Goal: Task Accomplishment & Management: Manage account settings

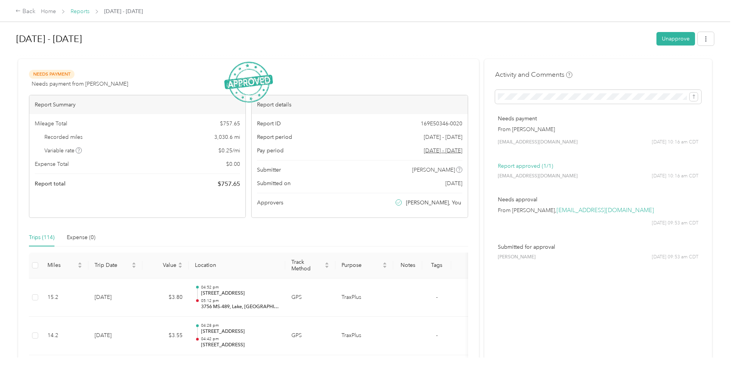
click at [76, 14] on link "Reports" at bounding box center [80, 11] width 19 height 7
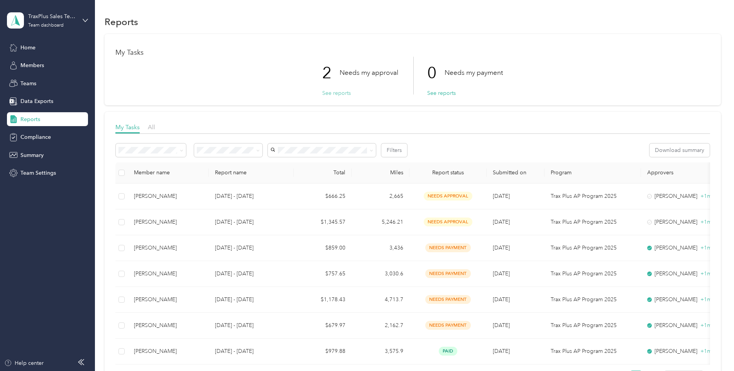
click at [334, 94] on button "See reports" at bounding box center [336, 93] width 29 height 8
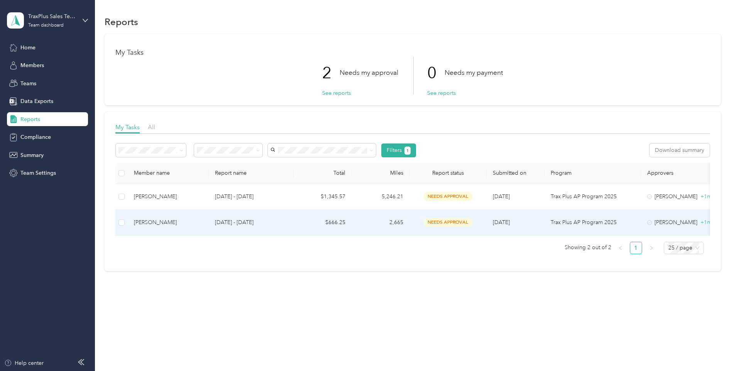
click at [237, 222] on p "[DATE] - [DATE]" at bounding box center [251, 222] width 73 height 8
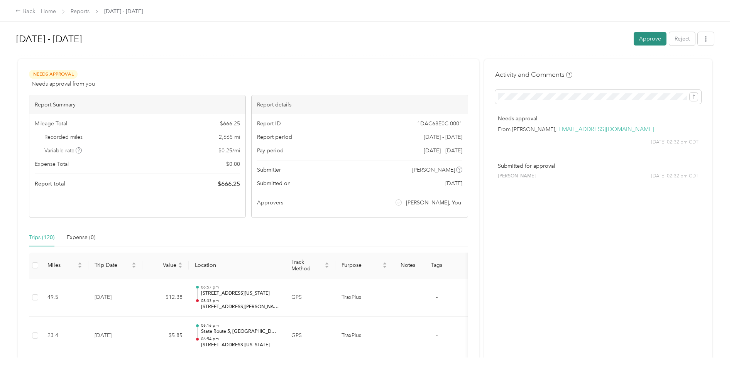
click at [644, 45] on button "Approve" at bounding box center [650, 39] width 33 height 14
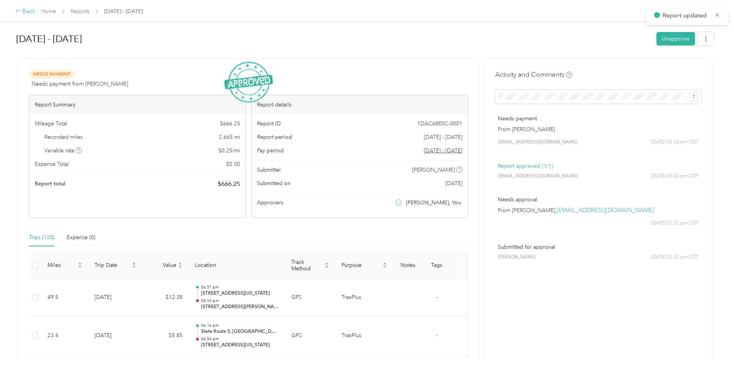
click at [25, 9] on div "Back" at bounding box center [25, 11] width 20 height 9
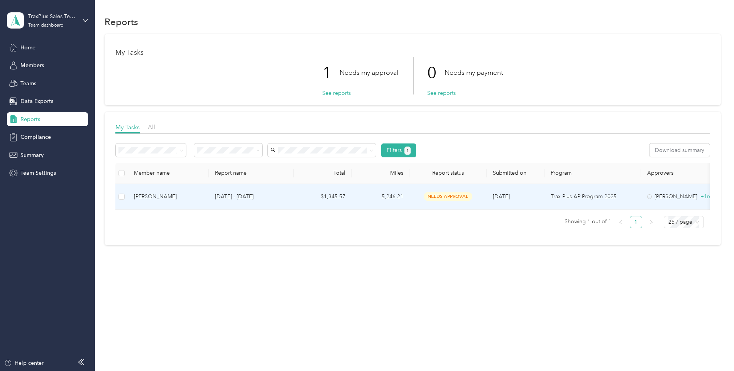
click at [168, 195] on div "[PERSON_NAME]" at bounding box center [168, 197] width 69 height 8
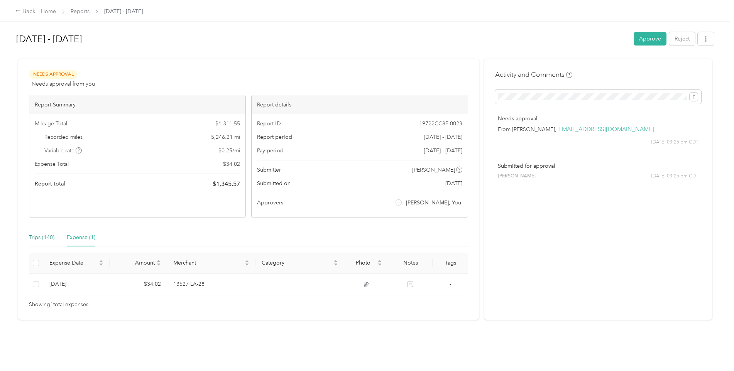
click at [32, 236] on div "Trips (140)" at bounding box center [41, 238] width 25 height 8
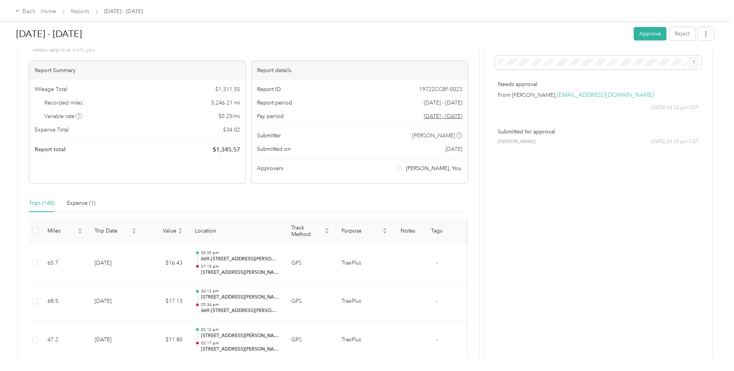
scroll to position [39, 0]
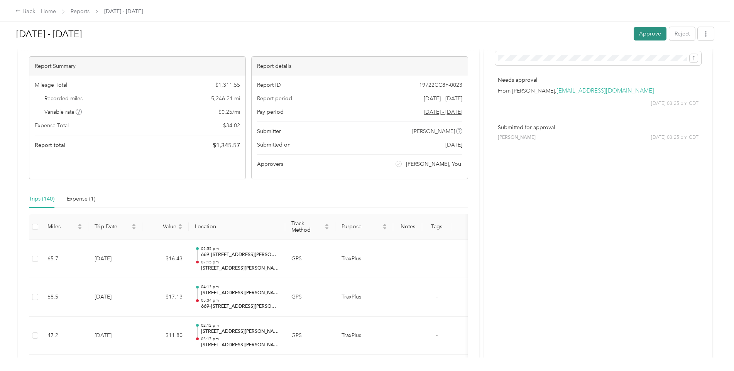
click at [645, 32] on button "Approve" at bounding box center [650, 34] width 33 height 14
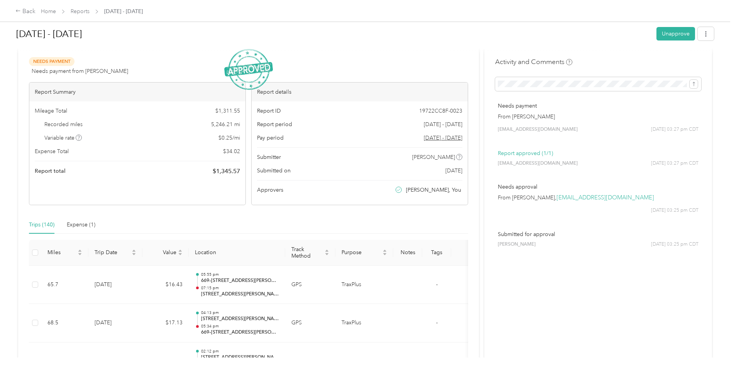
scroll to position [0, 0]
